Goal: Information Seeking & Learning: Learn about a topic

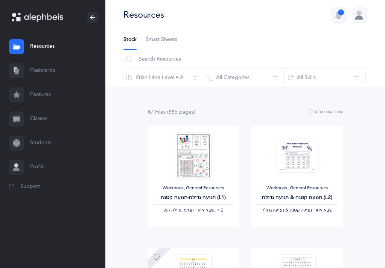
click at [45, 123] on link "Classes" at bounding box center [52, 119] width 105 height 24
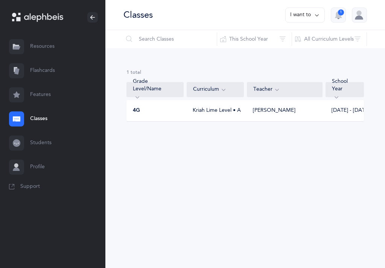
click at [170, 110] on div "4G" at bounding box center [155, 111] width 57 height 8
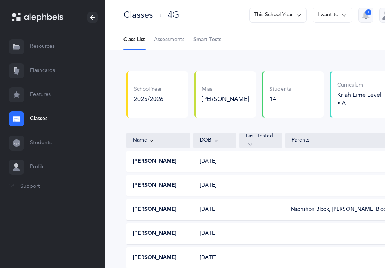
click at [176, 38] on span "Assessments" at bounding box center [169, 40] width 30 height 8
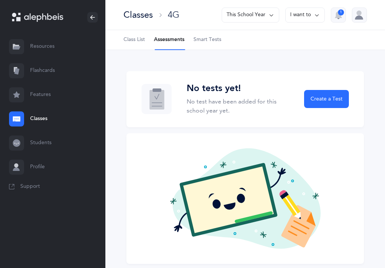
click at [209, 43] on span "Smart Tests" at bounding box center [207, 40] width 28 height 8
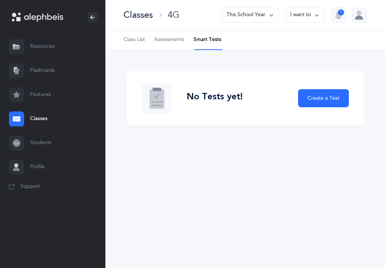
click at [342, 21] on button "1" at bounding box center [337, 15] width 15 height 15
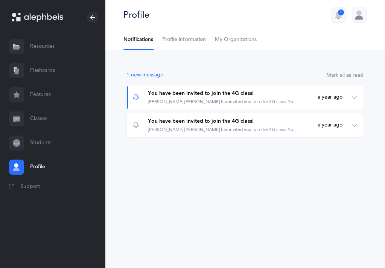
click at [44, 142] on link "Students" at bounding box center [52, 143] width 105 height 24
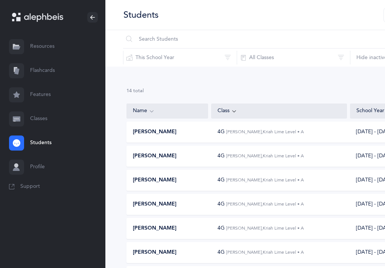
click at [42, 119] on link "Classes" at bounding box center [52, 119] width 105 height 24
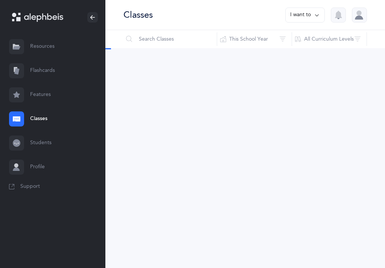
click at [42, 119] on link "Classes" at bounding box center [52, 119] width 105 height 24
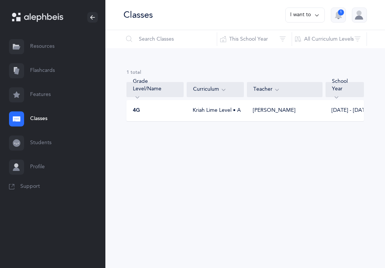
click at [48, 42] on link "Resources" at bounding box center [52, 47] width 105 height 24
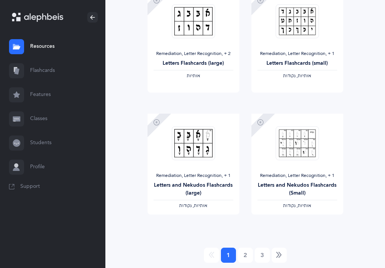
scroll to position [1012, 0]
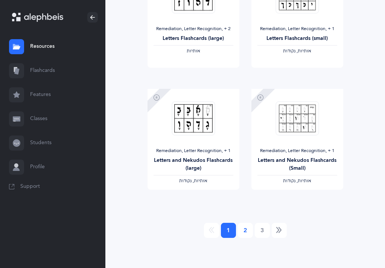
click at [245, 230] on link "2" at bounding box center [245, 230] width 15 height 15
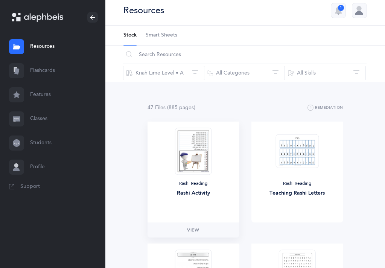
scroll to position [0, 0]
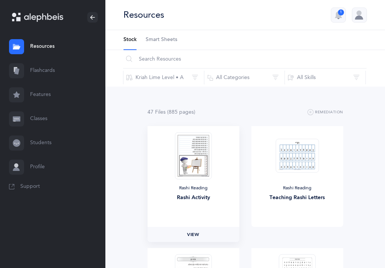
click at [200, 235] on link "View" at bounding box center [193, 234] width 92 height 15
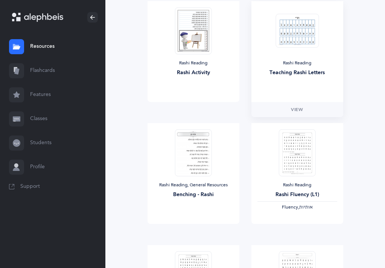
scroll to position [126, 0]
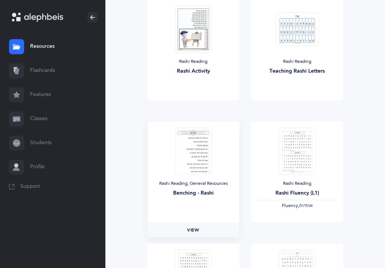
click at [185, 227] on link "View" at bounding box center [193, 229] width 92 height 15
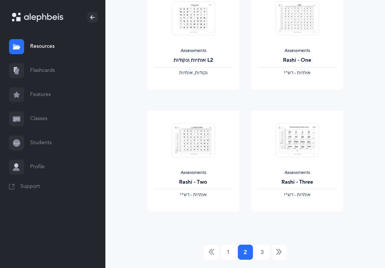
scroll to position [1000, 0]
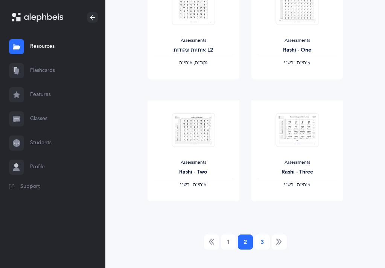
click at [260, 243] on link "3" at bounding box center [262, 241] width 15 height 15
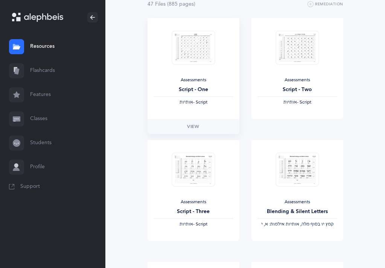
scroll to position [0, 0]
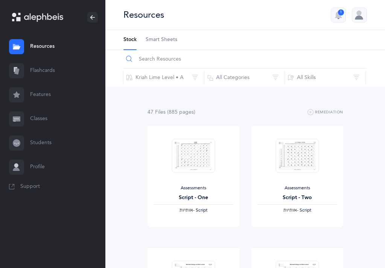
click at [167, 62] on input "text" at bounding box center [244, 59] width 243 height 18
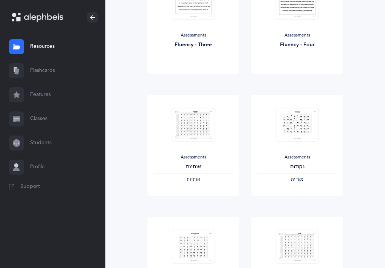
scroll to position [283, 0]
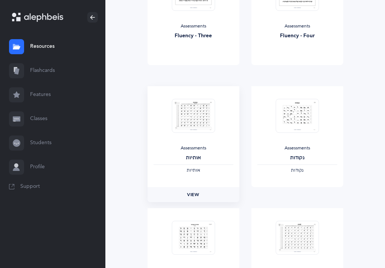
type input "assessment"
click at [198, 191] on span "View" at bounding box center [193, 194] width 12 height 7
click at [315, 198] on link "View" at bounding box center [297, 194] width 92 height 15
